Goal: Transaction & Acquisition: Purchase product/service

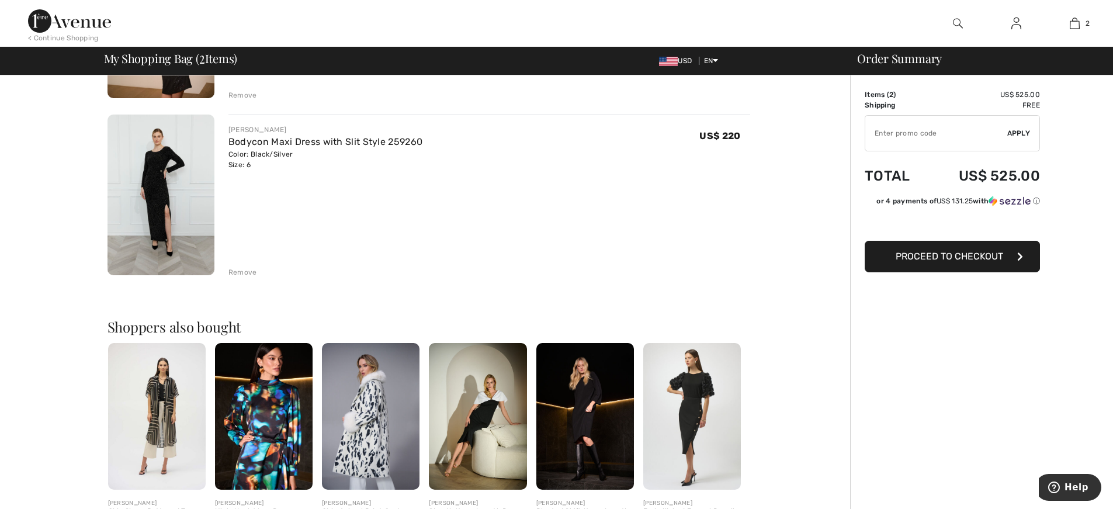
scroll to position [292, 0]
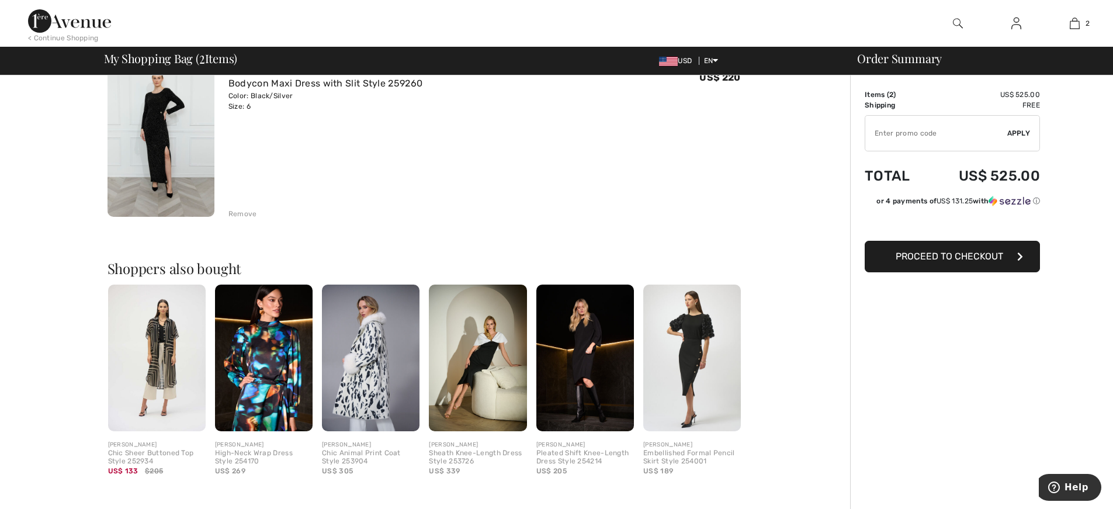
click at [467, 328] on img at bounding box center [478, 358] width 98 height 147
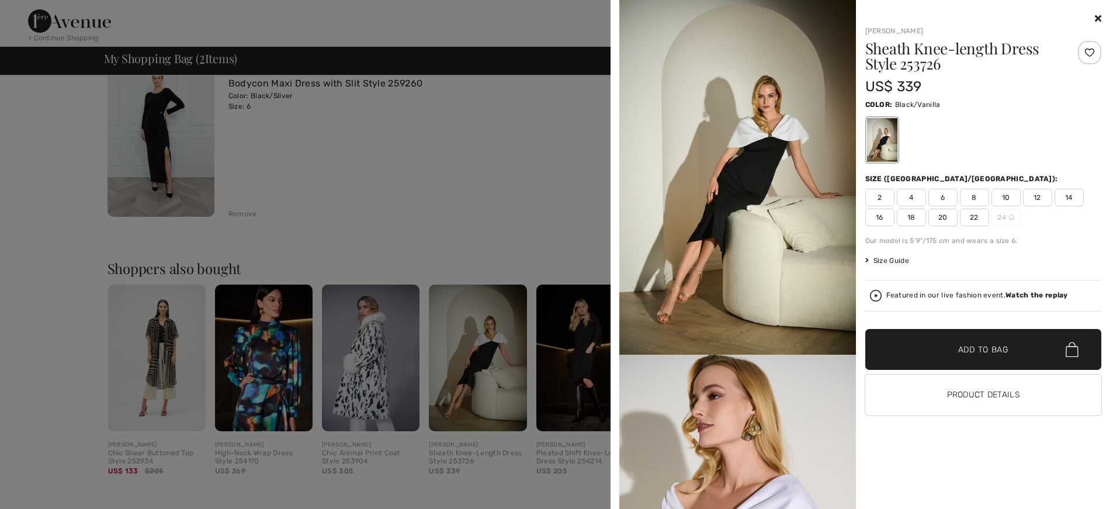
click at [945, 200] on span "6" at bounding box center [942, 198] width 29 height 18
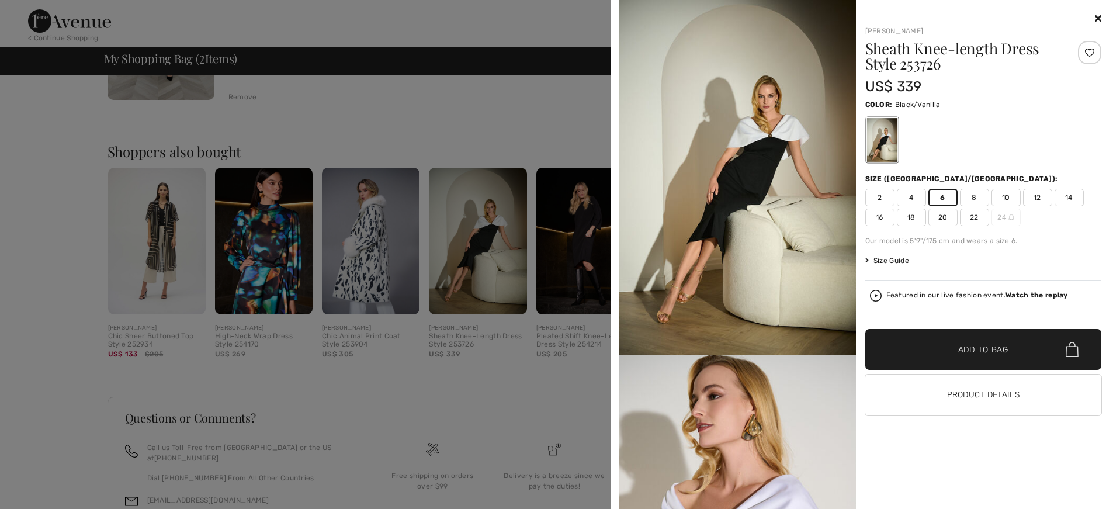
scroll to position [491, 0]
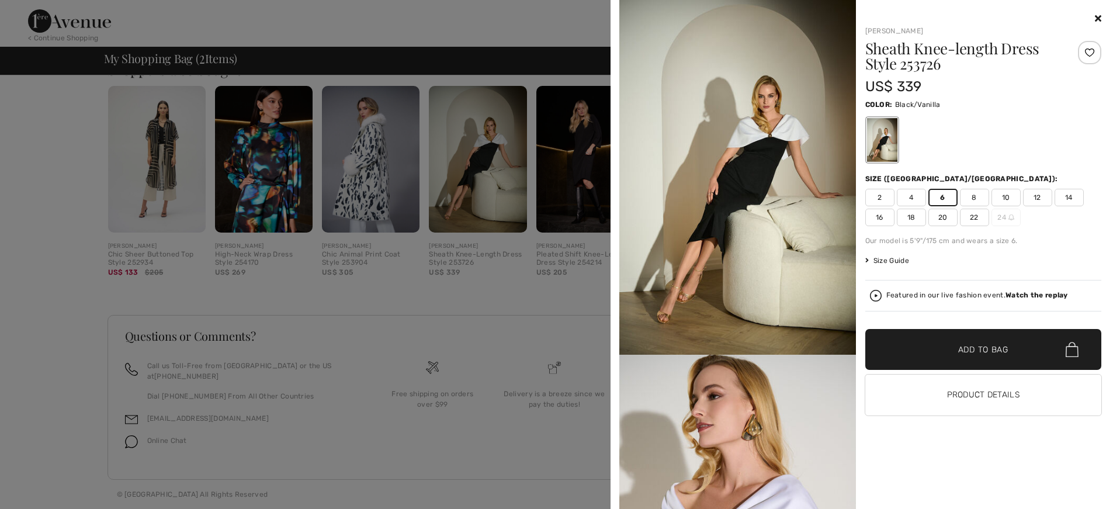
click at [460, 210] on div at bounding box center [556, 254] width 1113 height 509
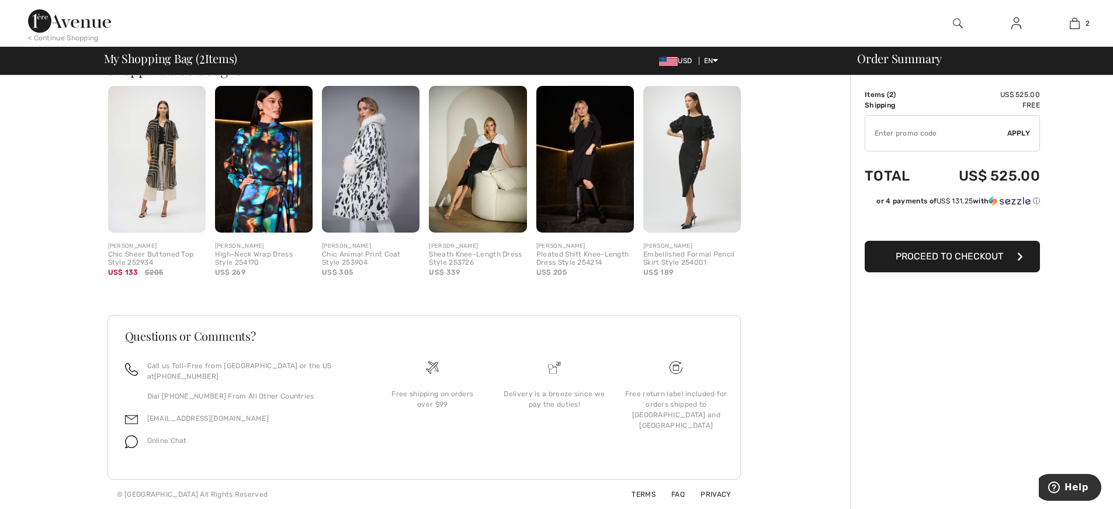
click at [472, 230] on img at bounding box center [478, 159] width 98 height 147
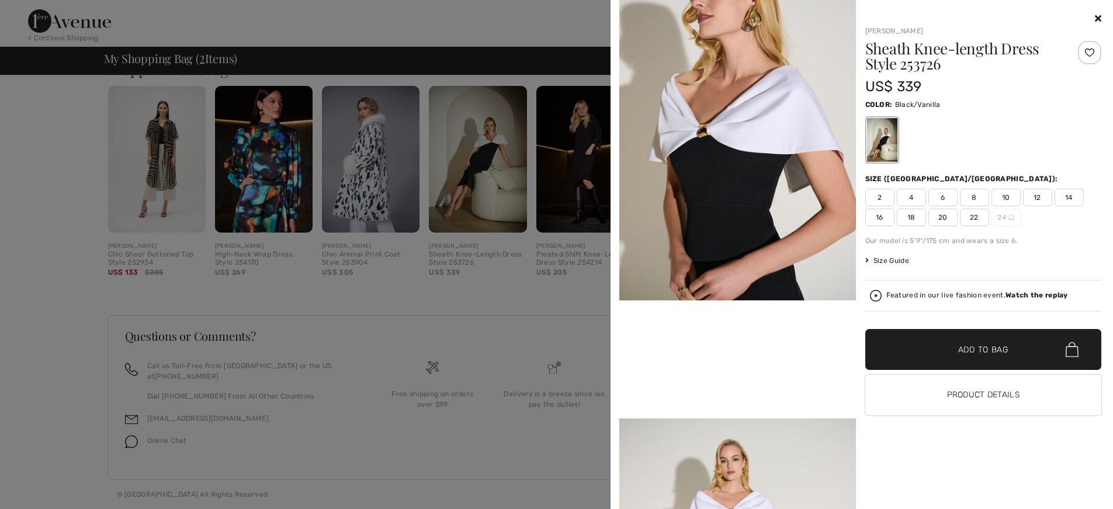
scroll to position [234, 0]
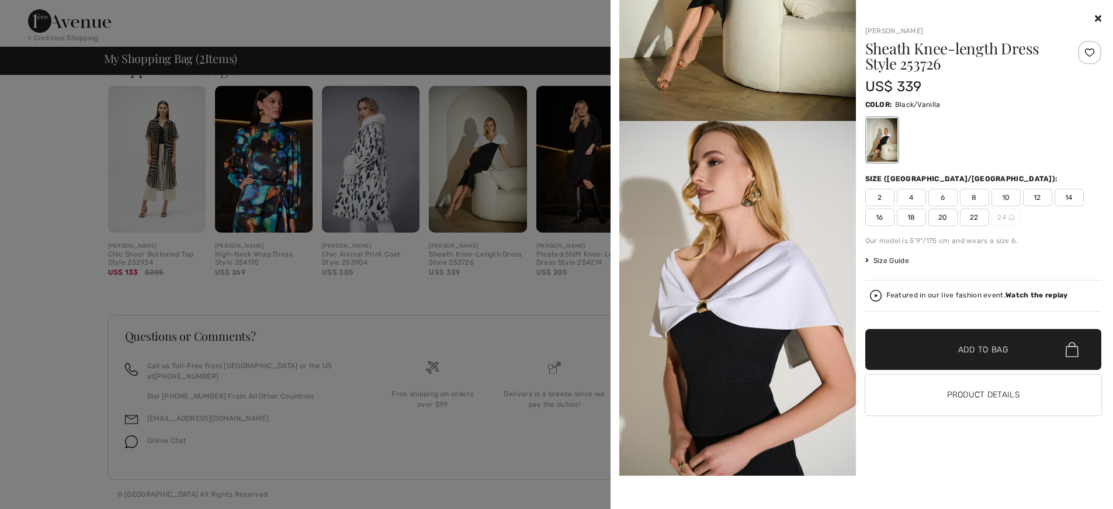
click at [1097, 17] on icon at bounding box center [1098, 17] width 6 height 9
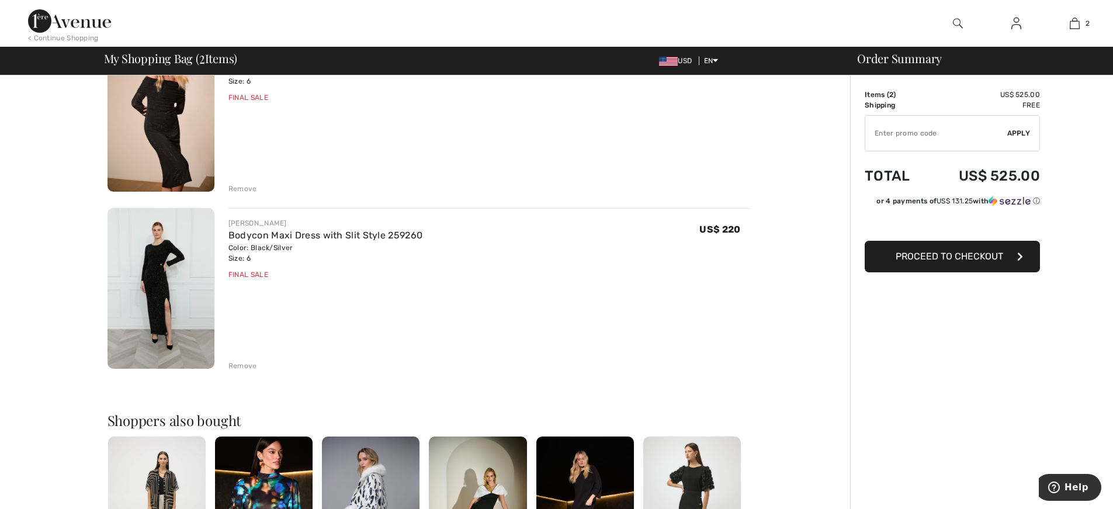
scroll to position [82, 0]
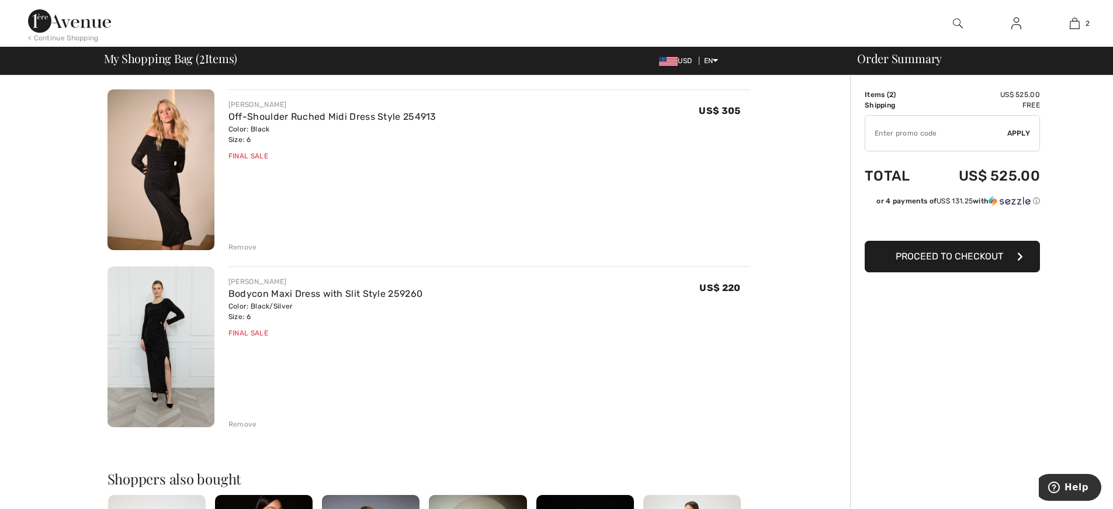
click at [171, 334] on img at bounding box center [161, 346] width 107 height 161
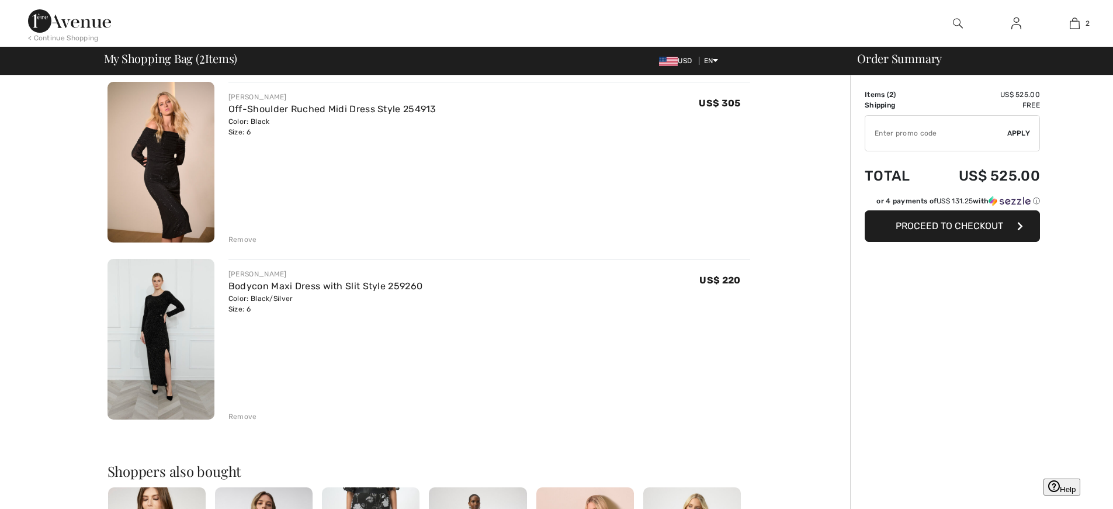
scroll to position [89, 0]
